Goal: Navigation & Orientation: Understand site structure

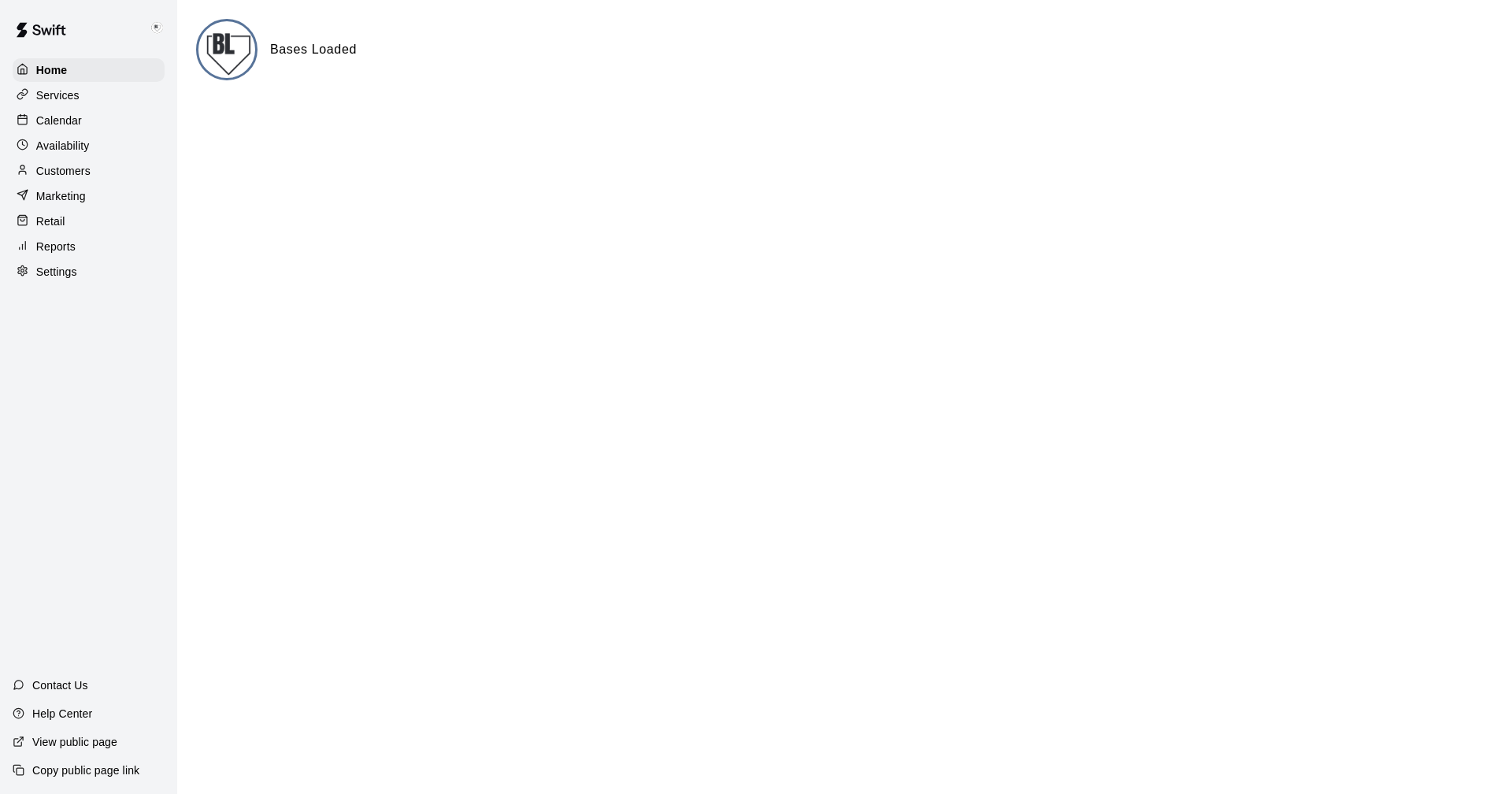
click at [52, 174] on p "Customers" at bounding box center [63, 171] width 54 height 15
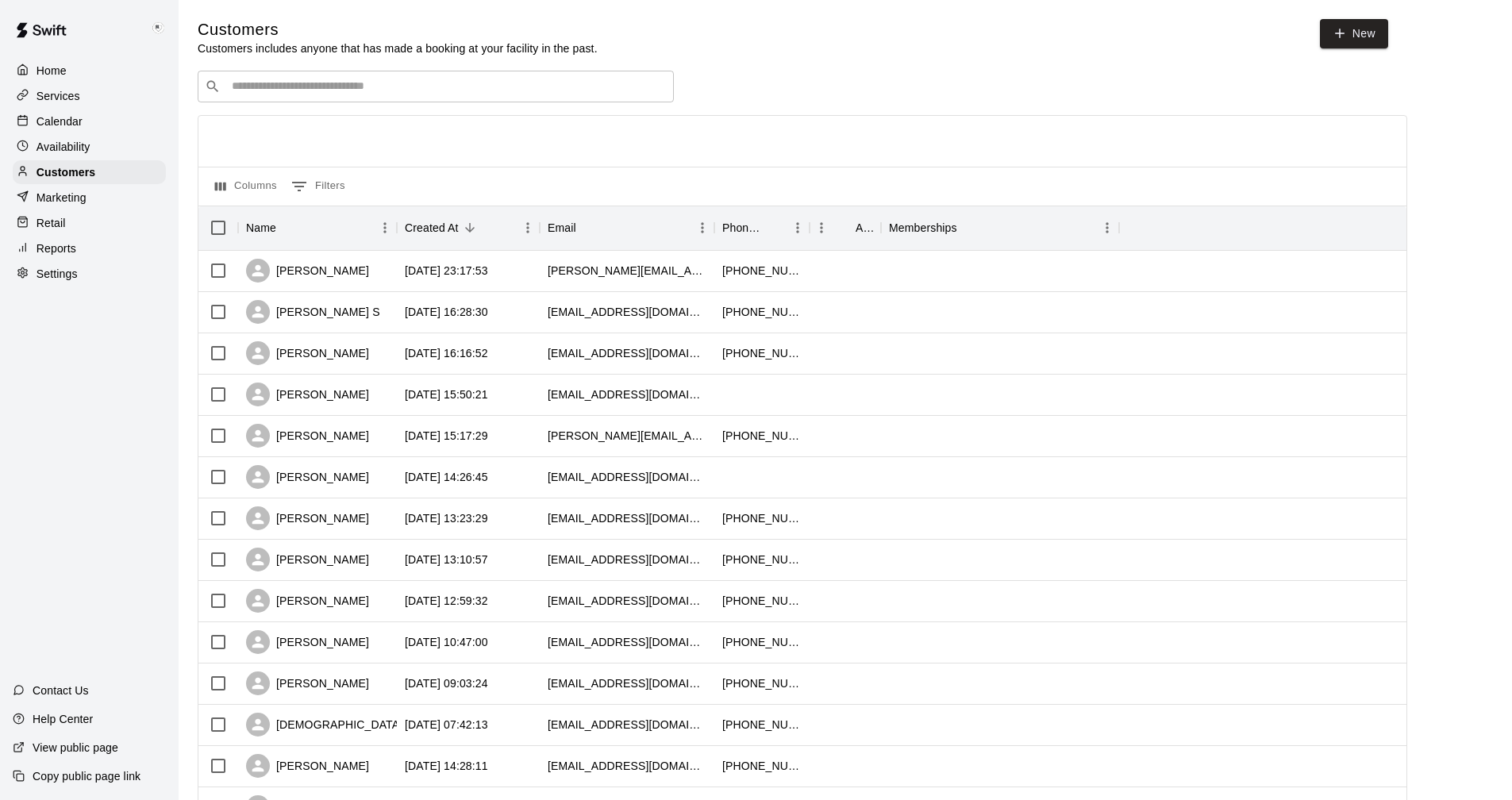
click at [375, 89] on input "Search customers by name or email" at bounding box center [447, 86] width 440 height 16
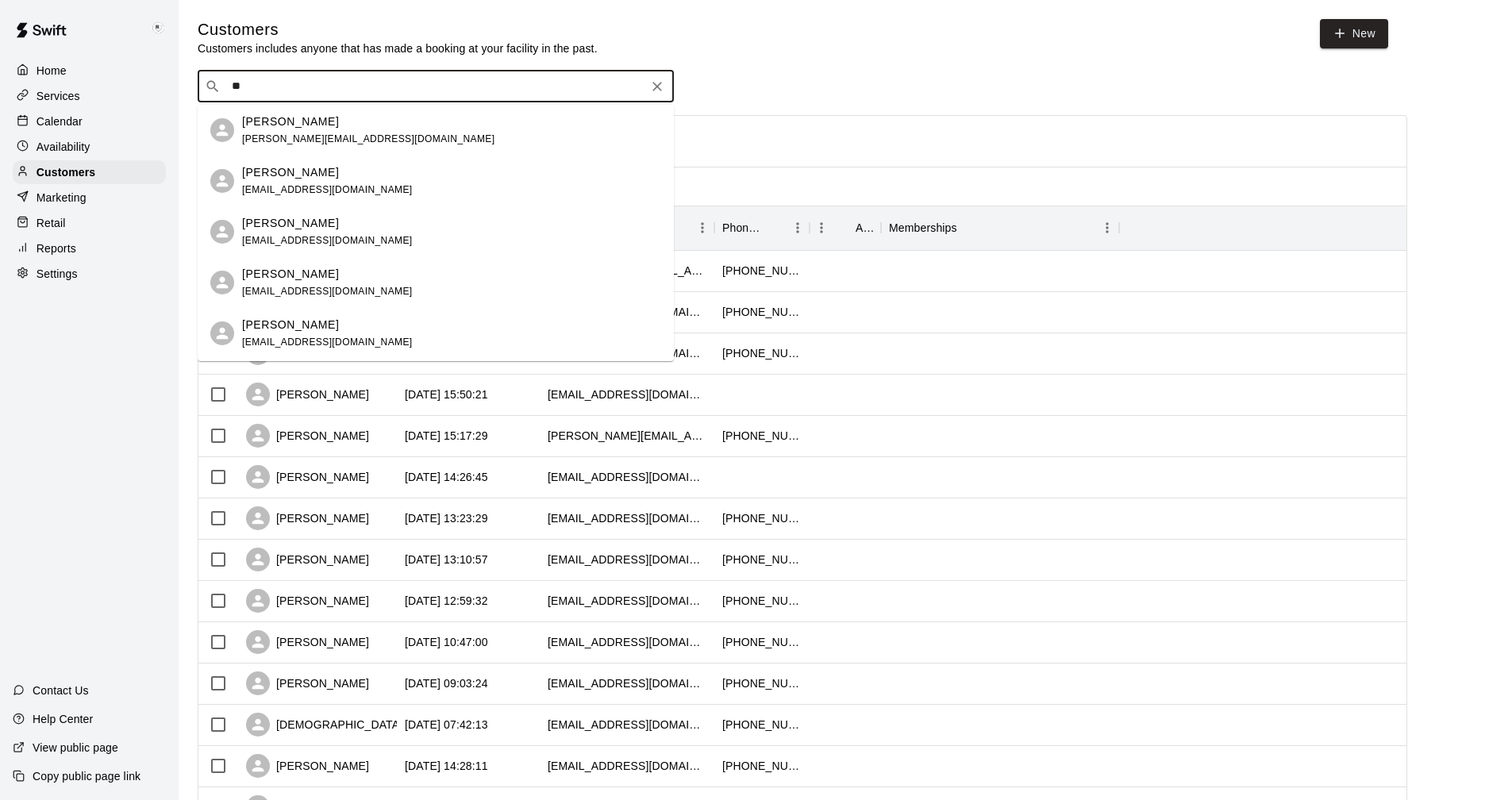
type input "*"
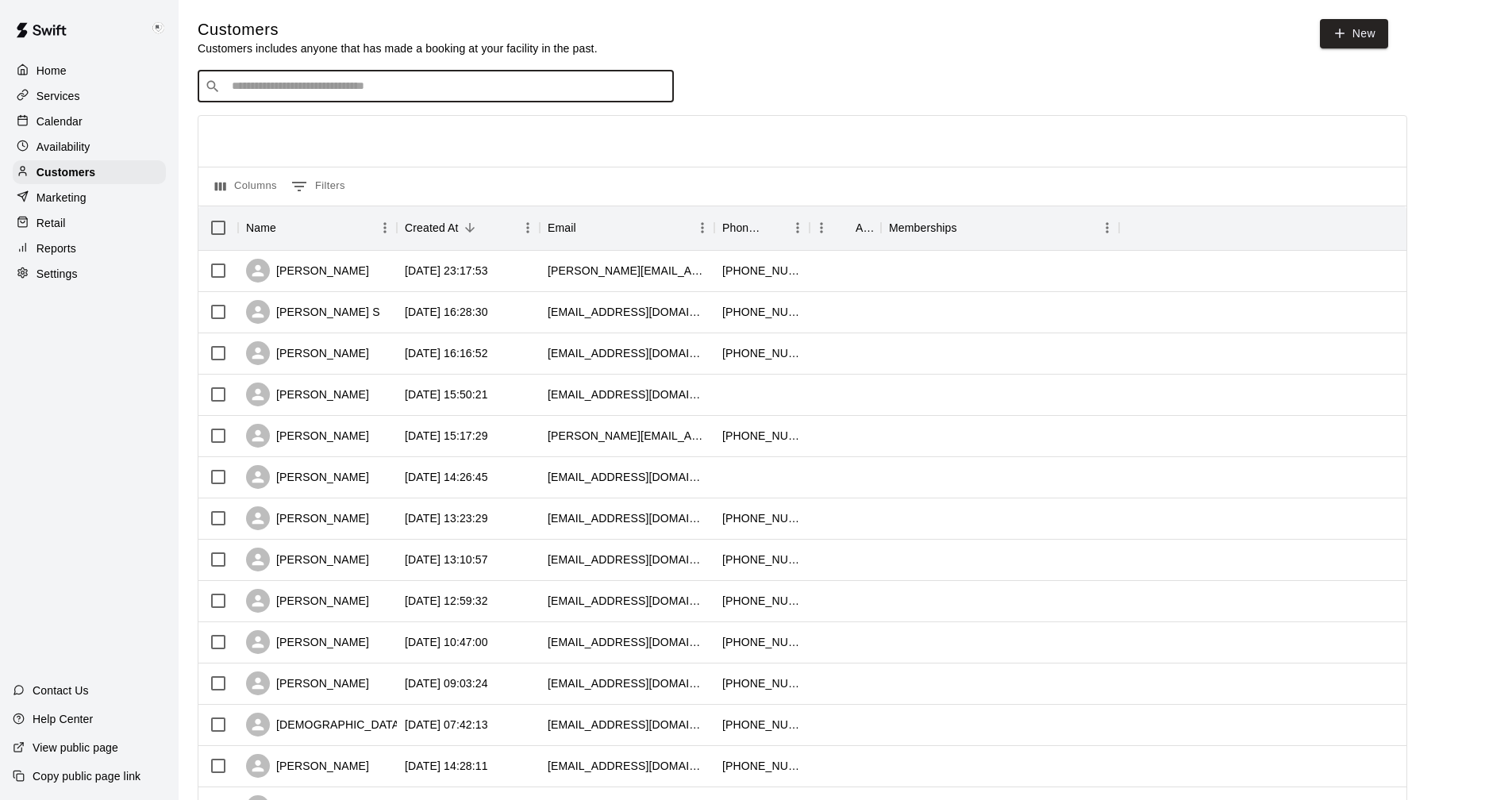
click at [45, 282] on p "Settings" at bounding box center [57, 274] width 41 height 16
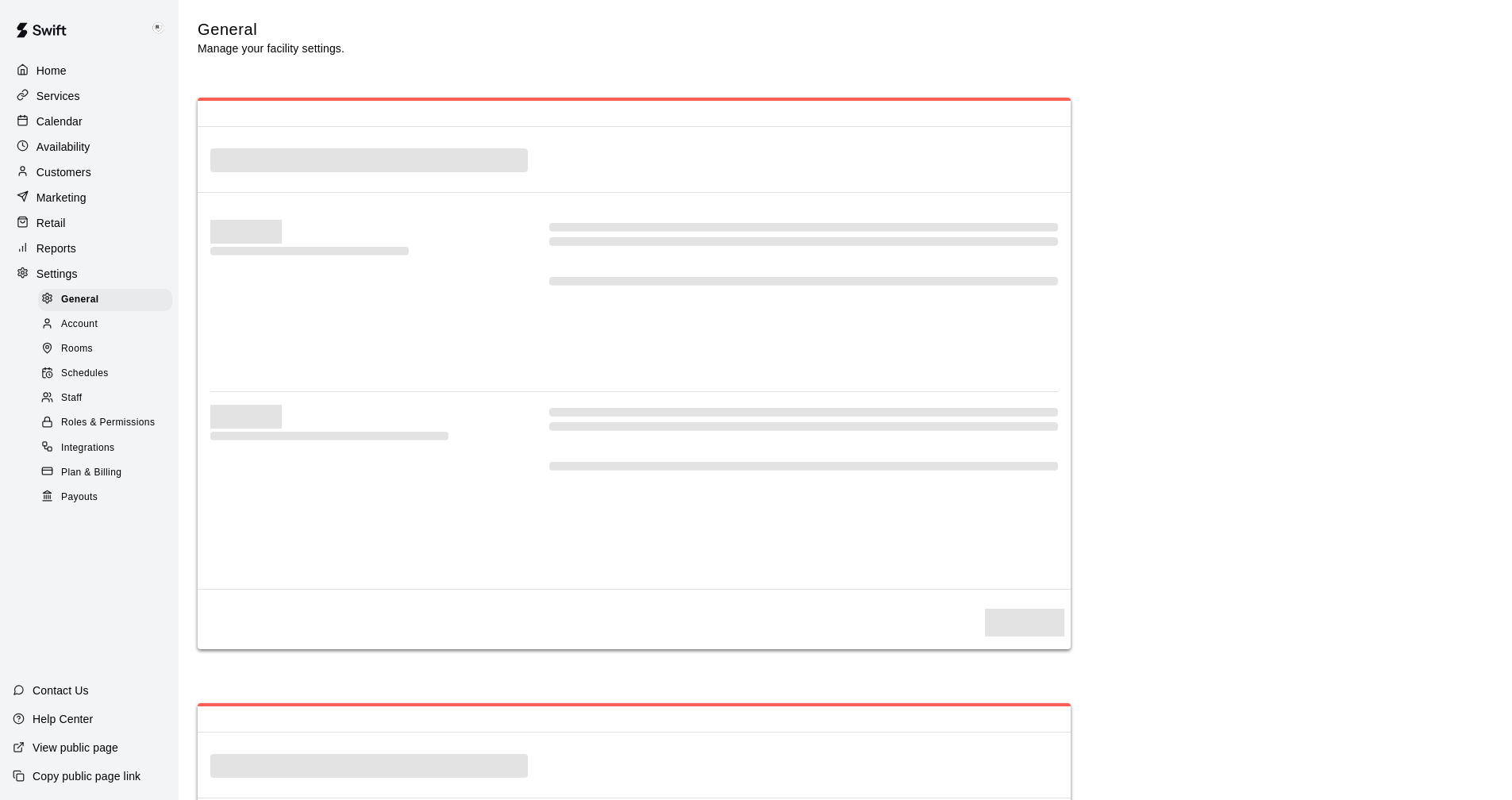
select select "**"
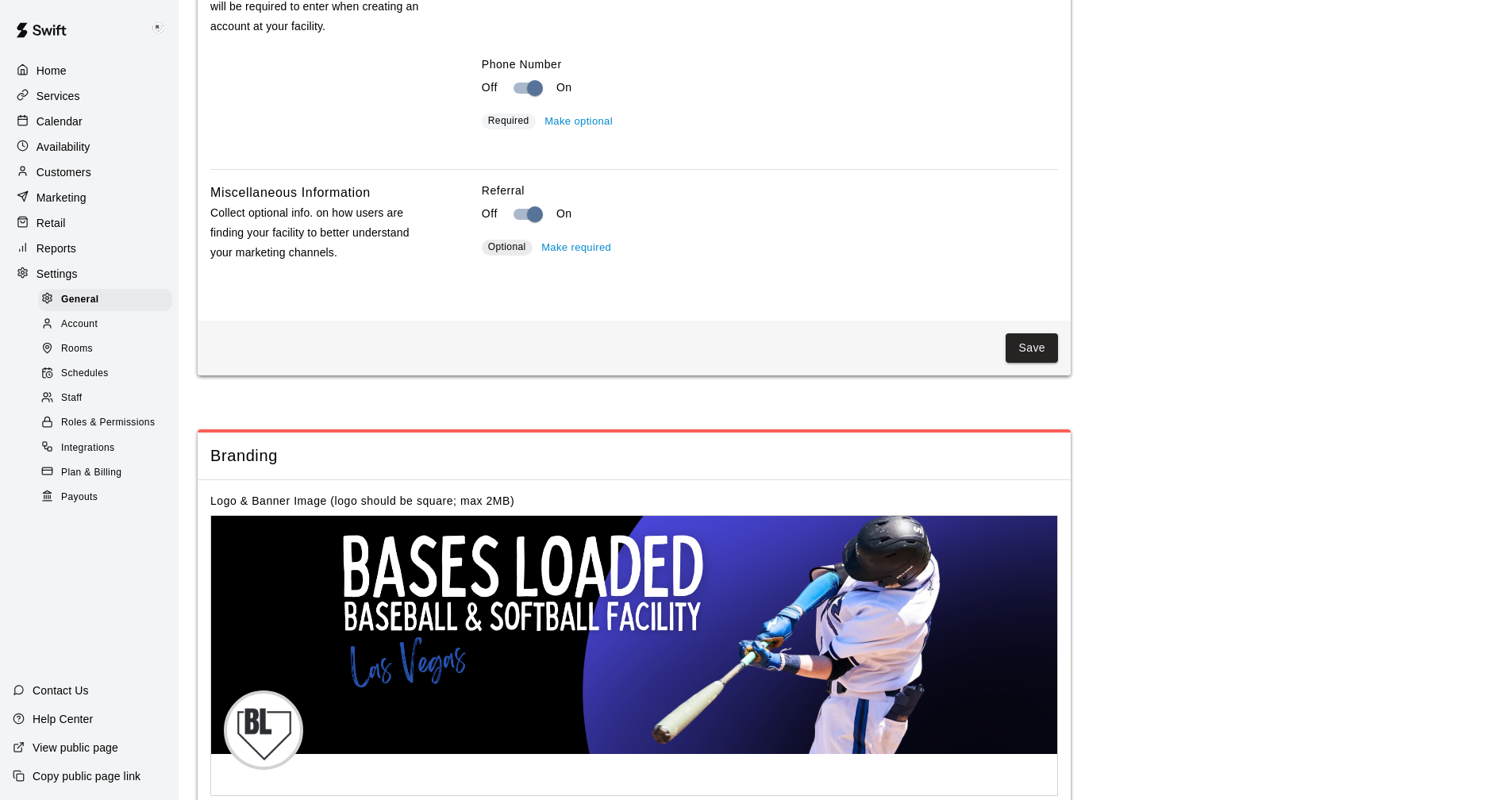
scroll to position [2761, 0]
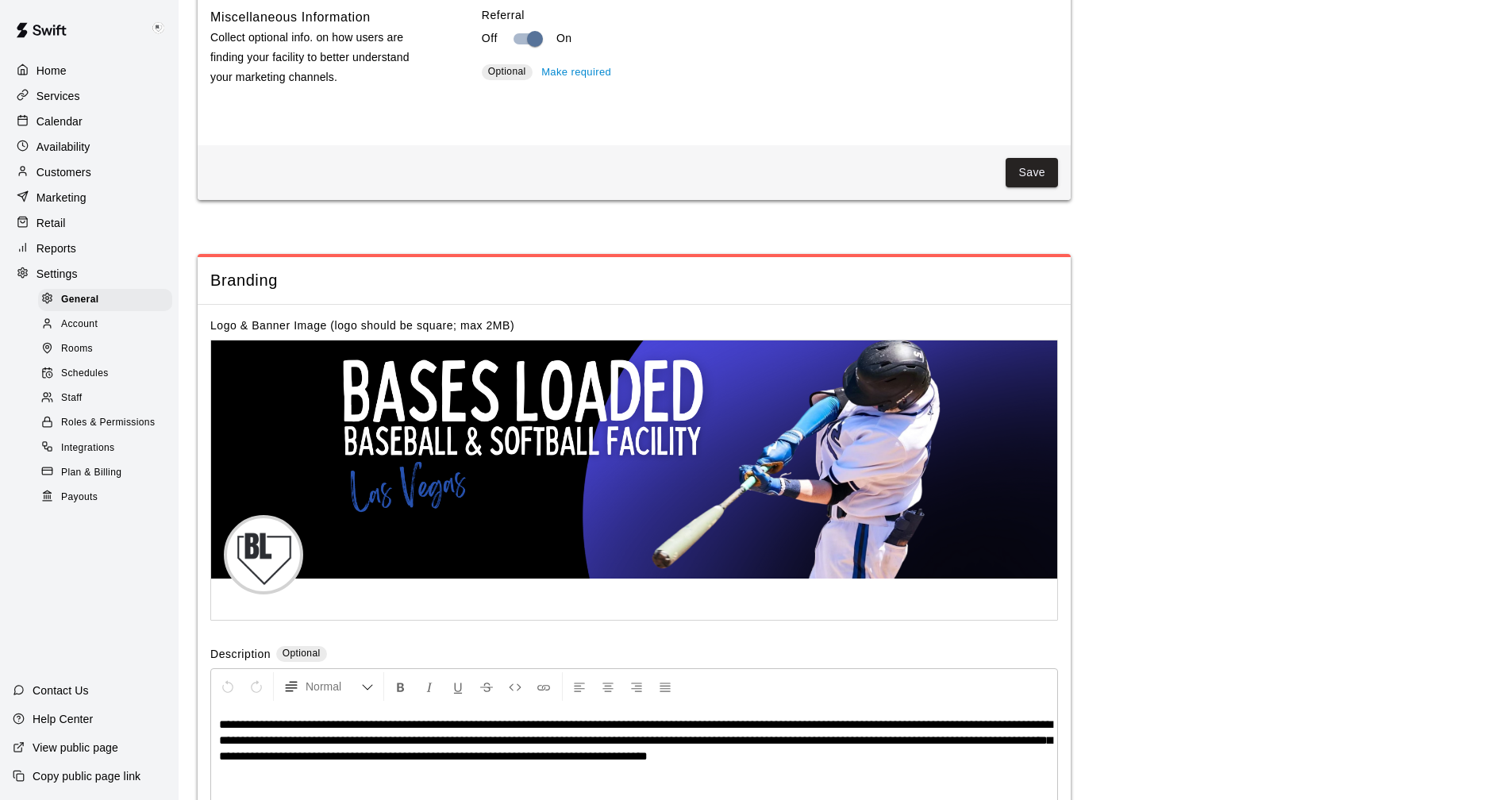
click at [59, 257] on p "Reports" at bounding box center [56, 248] width 40 height 16
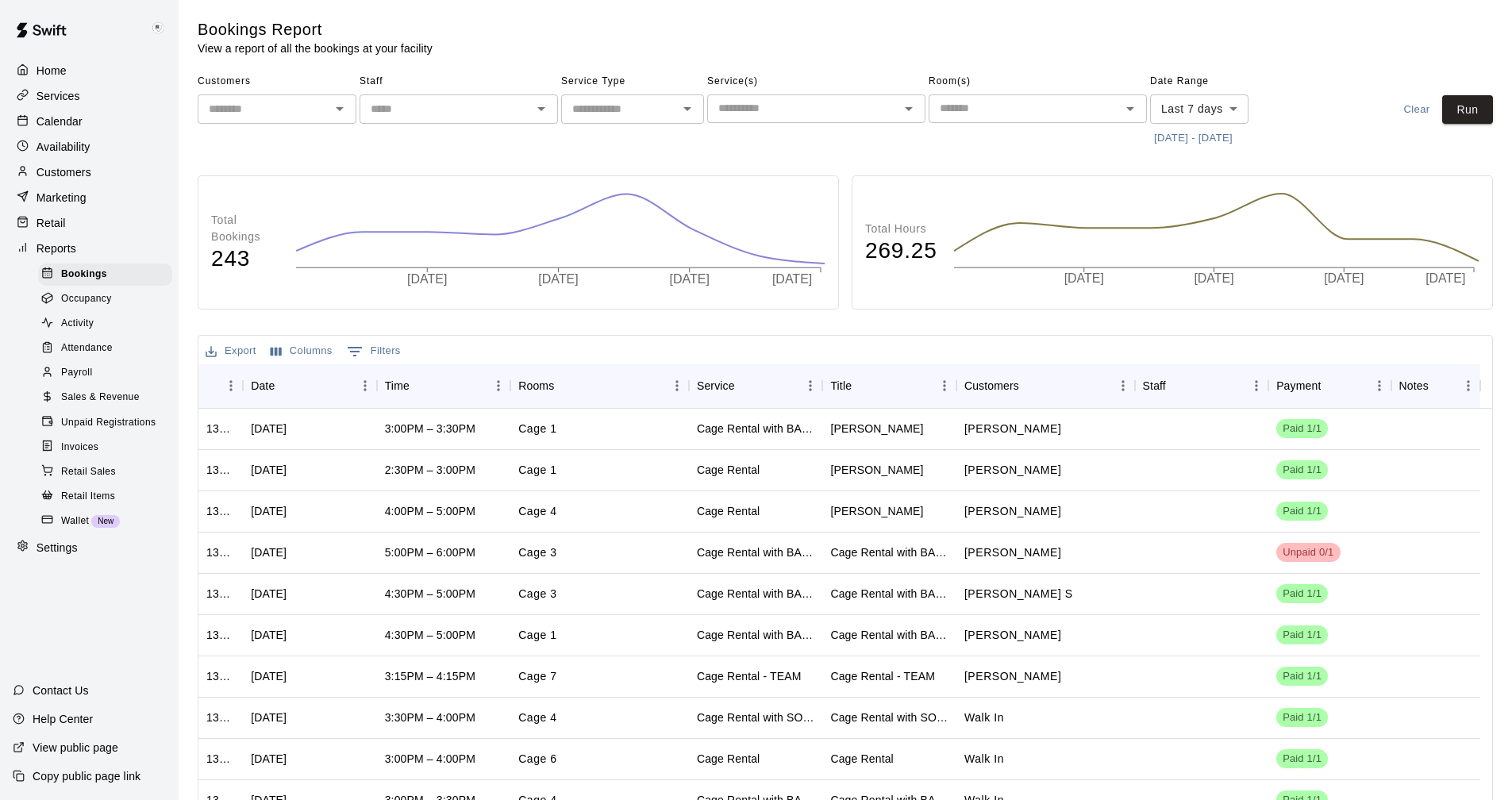
click at [75, 530] on span "Wallet" at bounding box center [75, 521] width 28 height 16
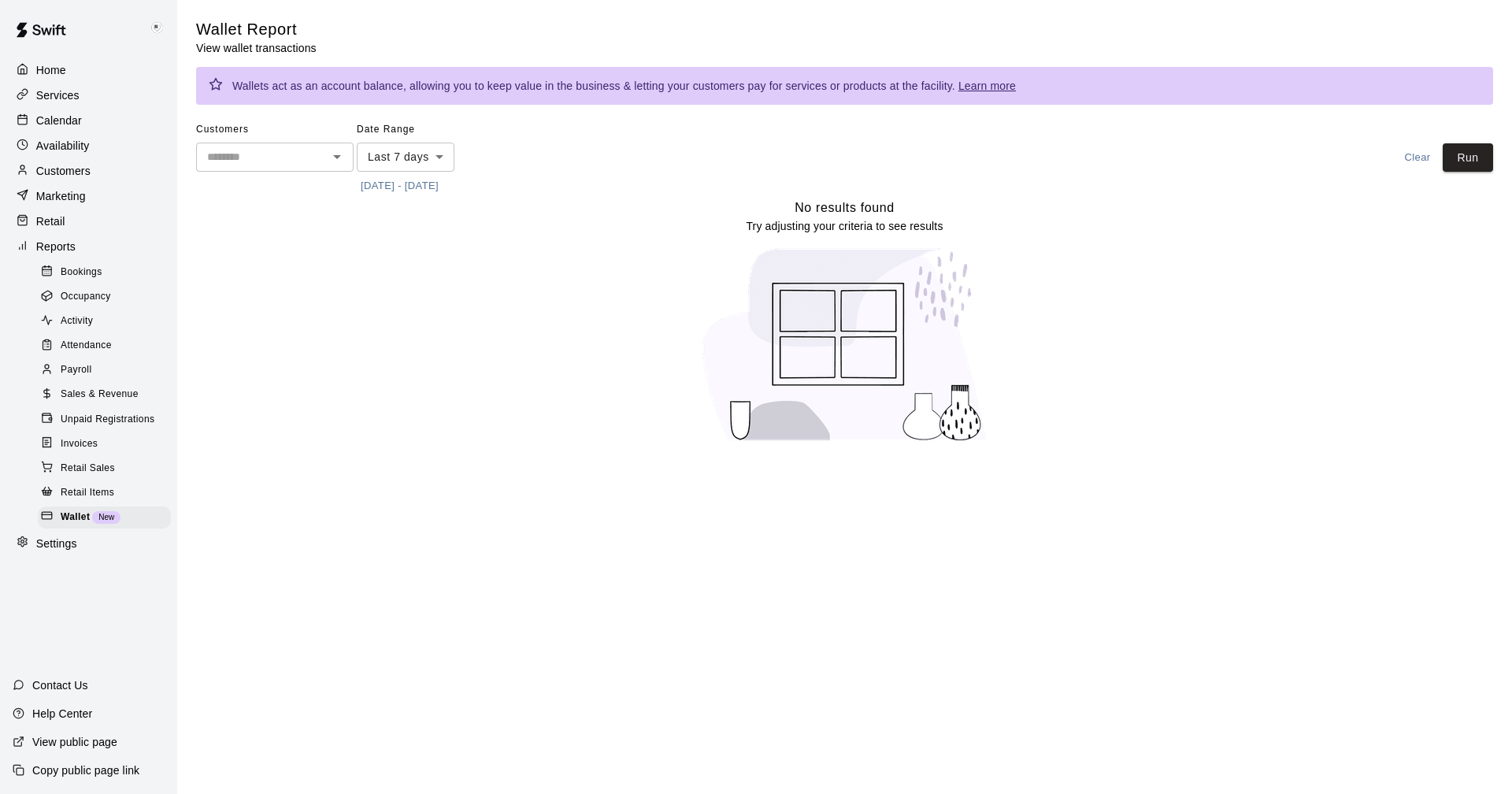
click at [61, 195] on p "Marketing" at bounding box center [61, 196] width 50 height 15
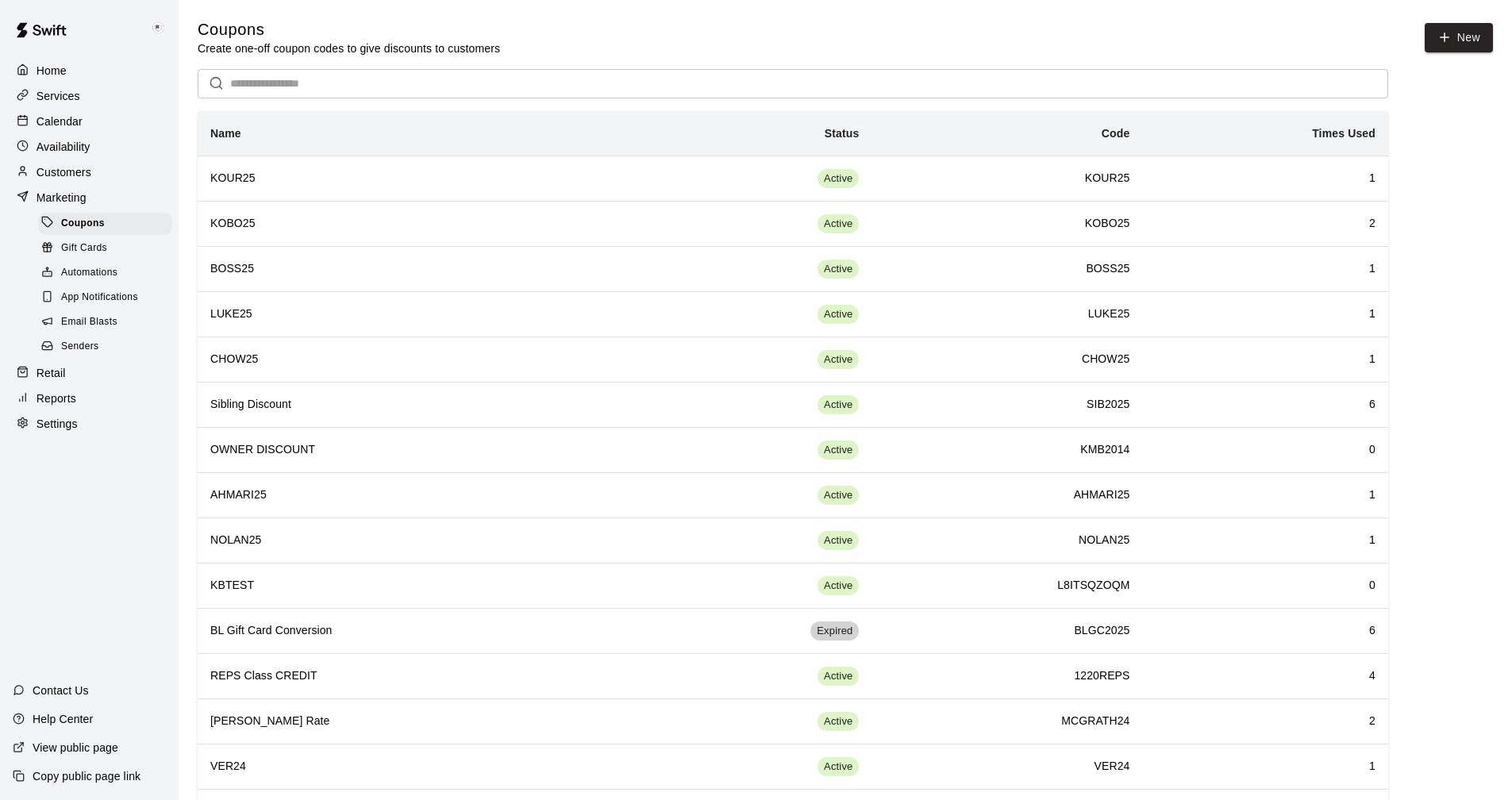
click at [54, 124] on p "Calendar" at bounding box center [59, 121] width 46 height 16
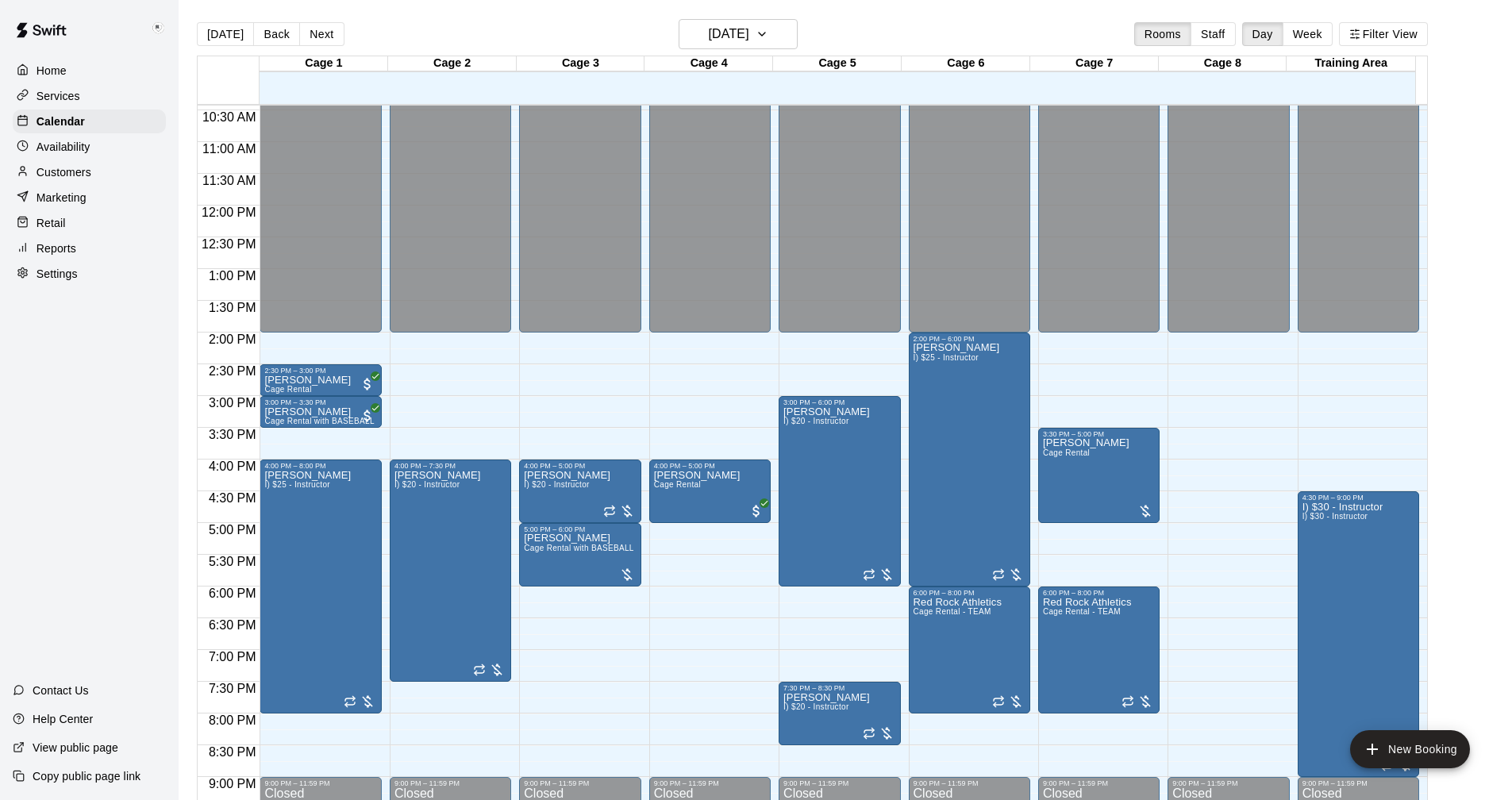
scroll to position [752, 0]
